Goal: Task Accomplishment & Management: Complete application form

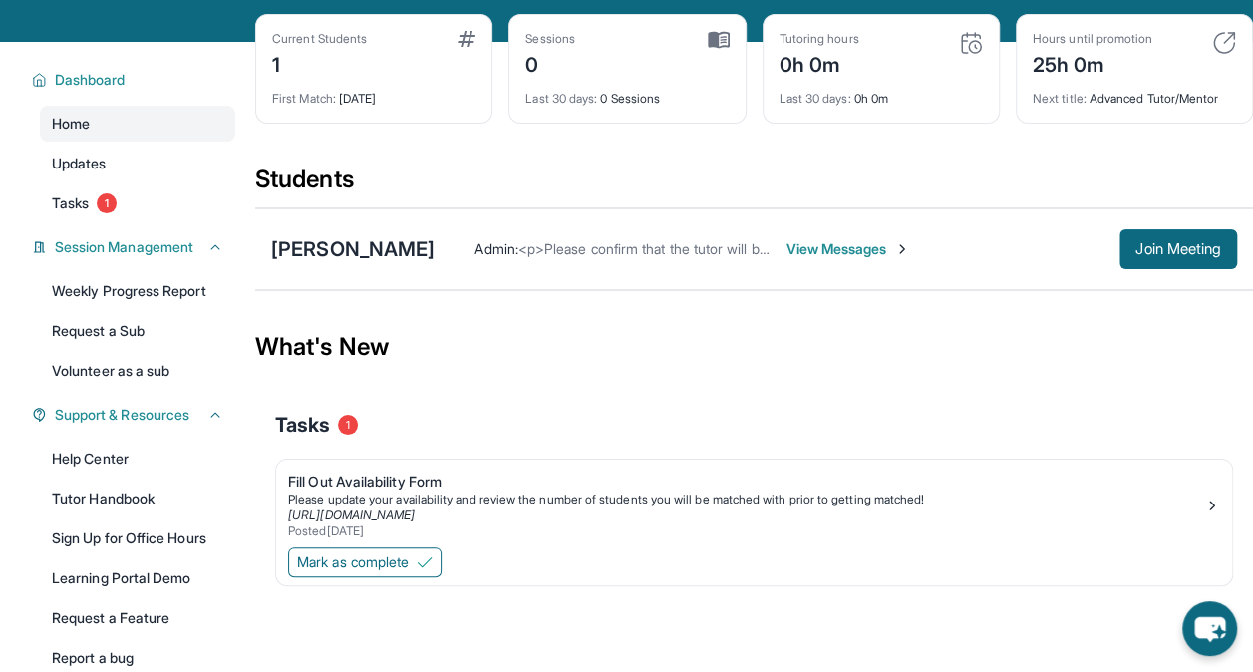
scroll to position [205, 0]
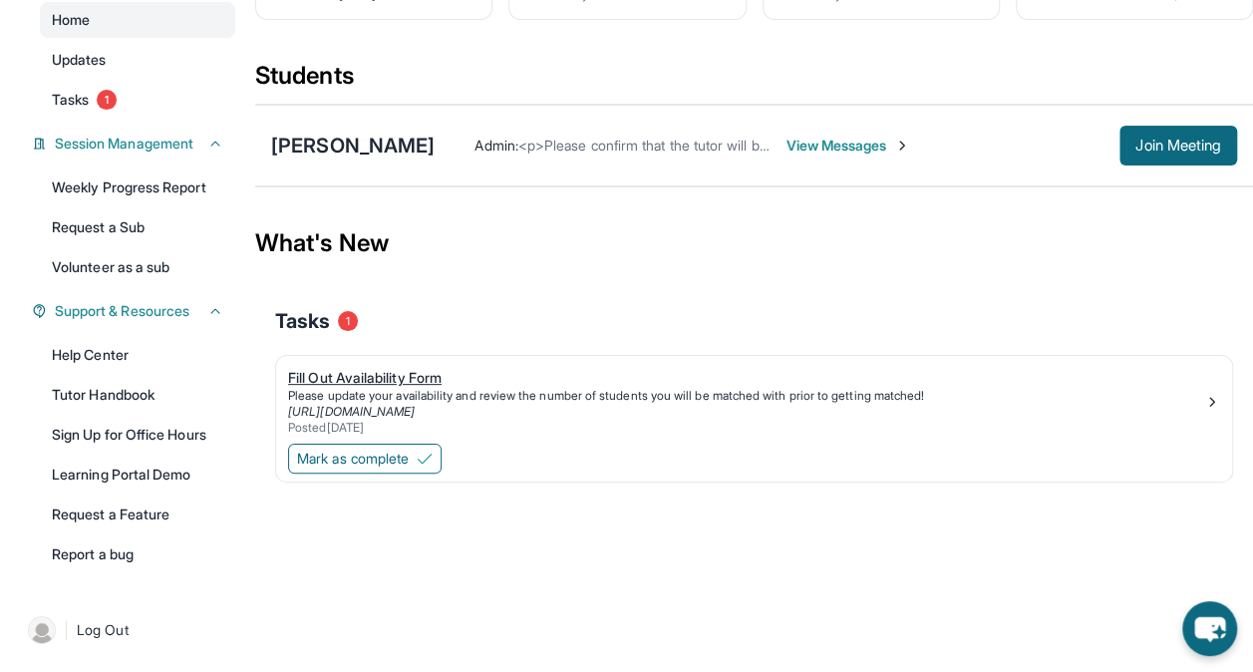
click at [452, 378] on div "Fill Out Availability Form" at bounding box center [746, 378] width 916 height 20
click at [382, 465] on span "Mark as complete" at bounding box center [353, 459] width 112 height 20
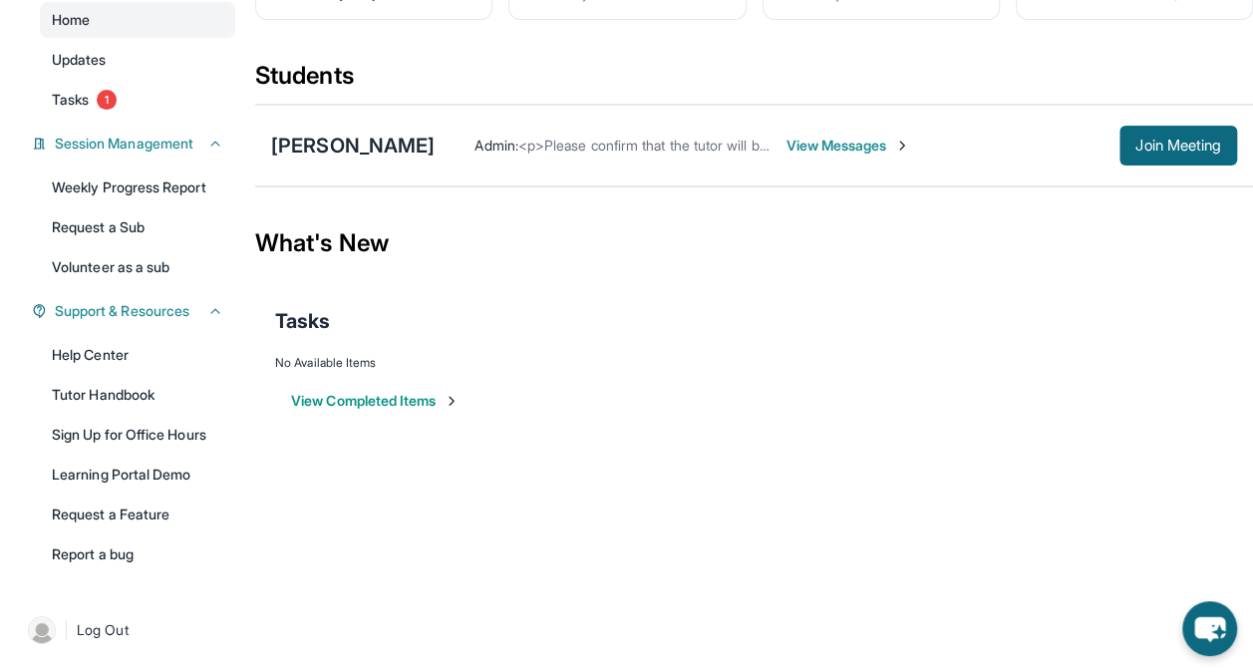
click at [889, 152] on span "View Messages" at bounding box center [848, 146] width 125 height 20
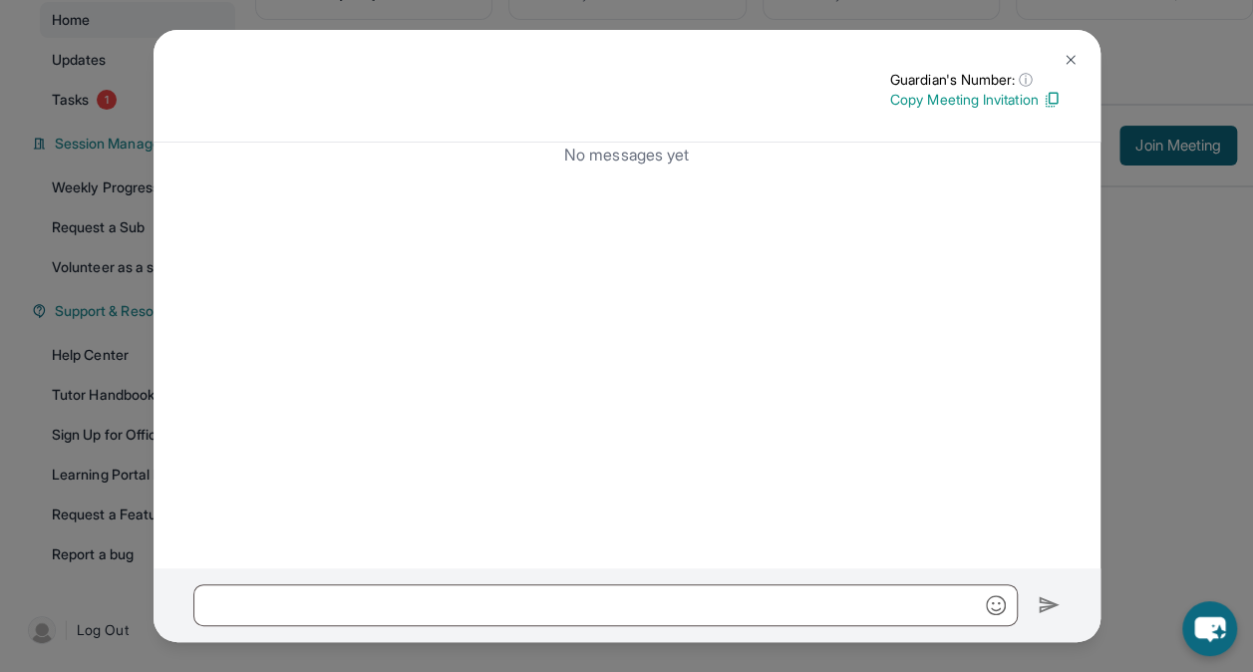
scroll to position [0, 0]
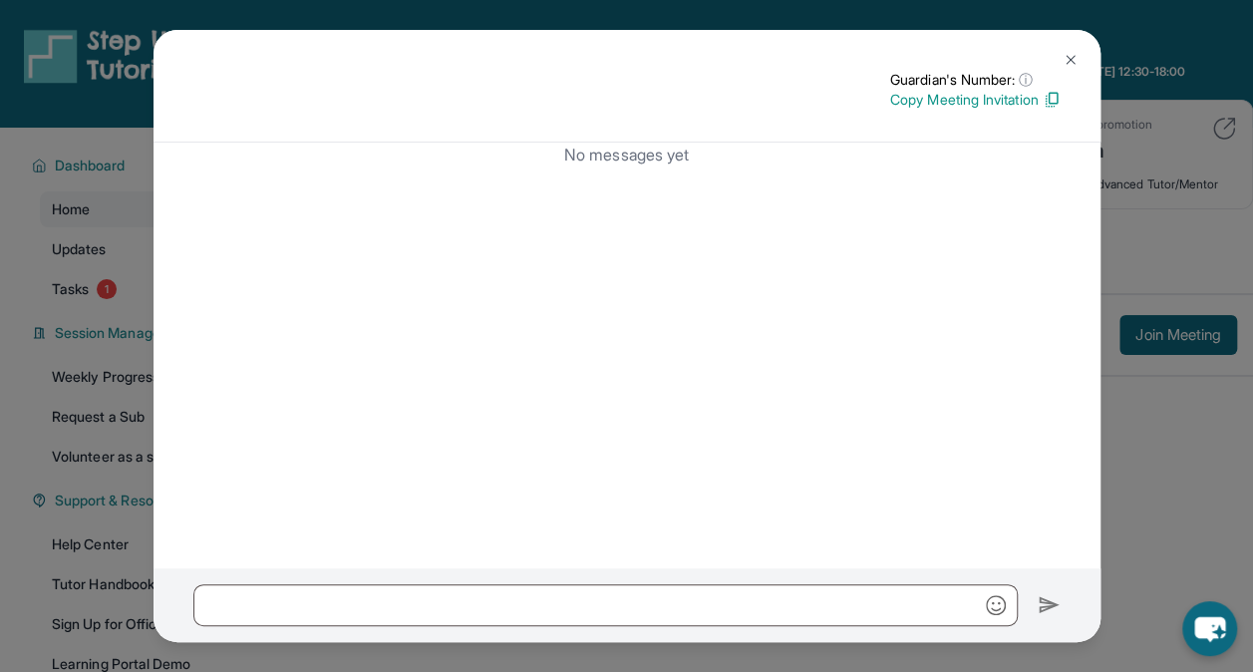
click at [1071, 62] on img at bounding box center [1071, 60] width 16 height 16
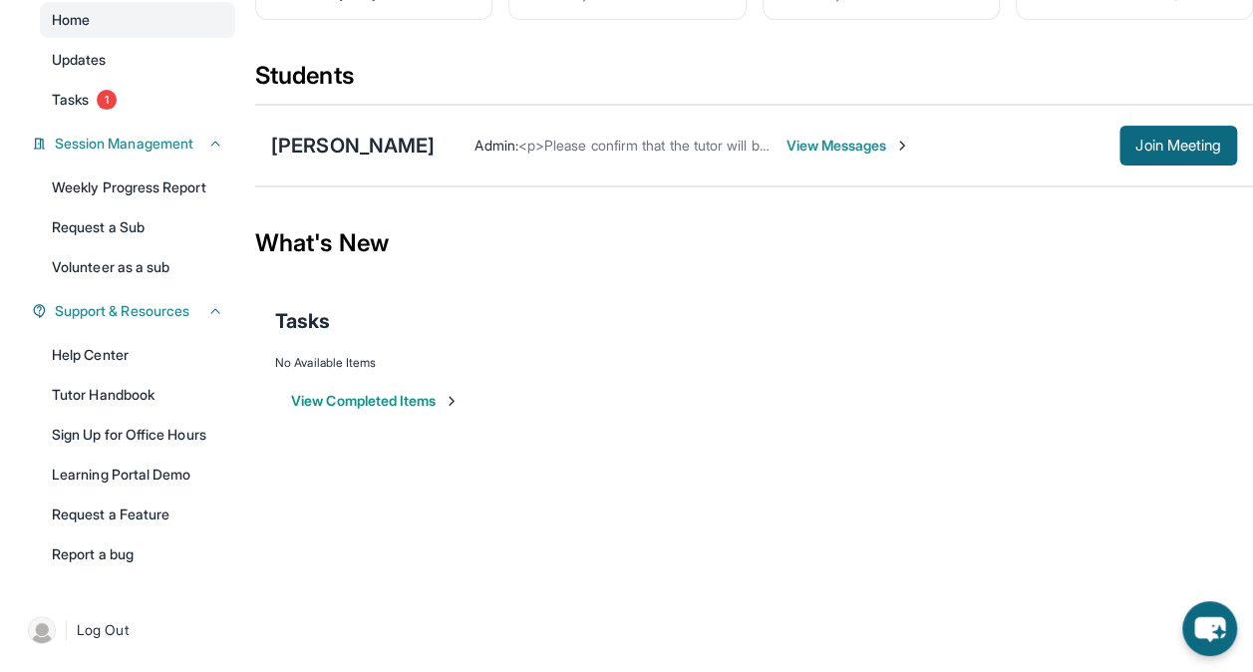
scroll to position [205, 0]
click at [172, 203] on link "Weekly Progress Report" at bounding box center [137, 188] width 195 height 36
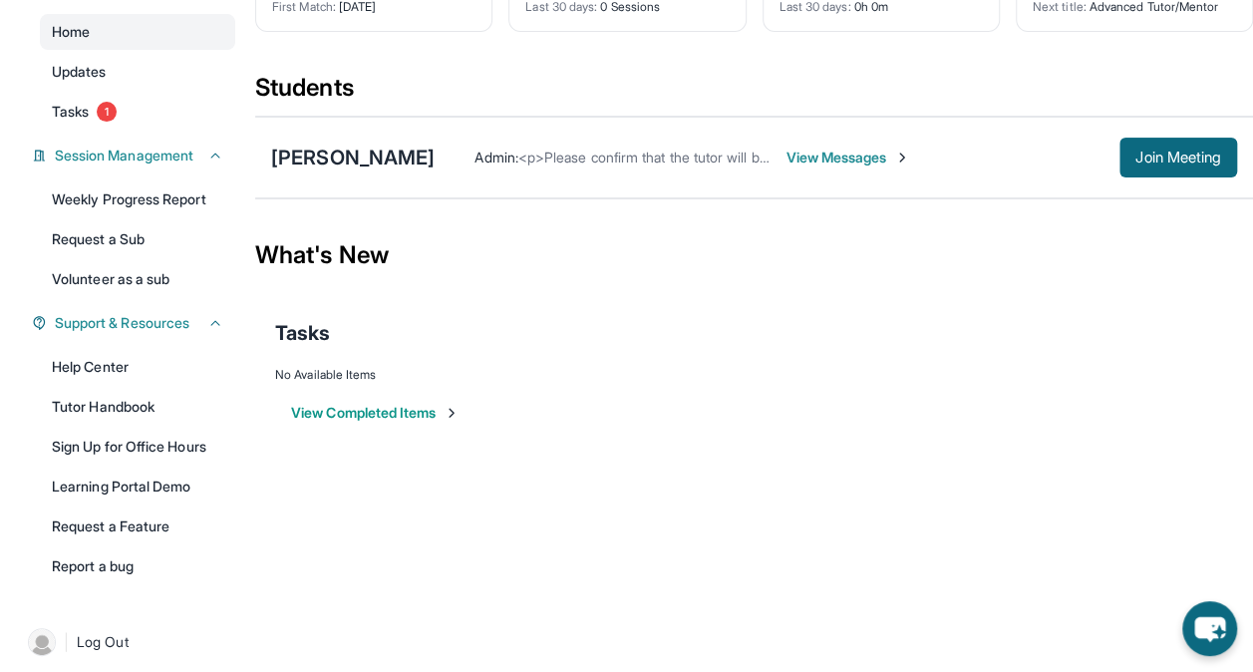
scroll to position [0, 0]
